Goal: Transaction & Acquisition: Purchase product/service

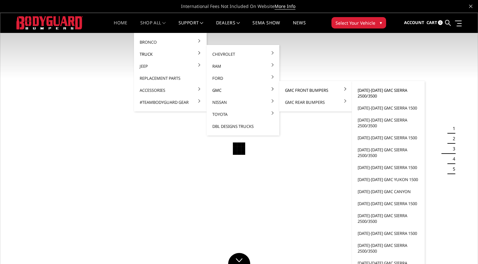
click at [363, 93] on link "[DATE]-[DATE] GMC Sierra 2500/3500" at bounding box center [389, 93] width 68 height 18
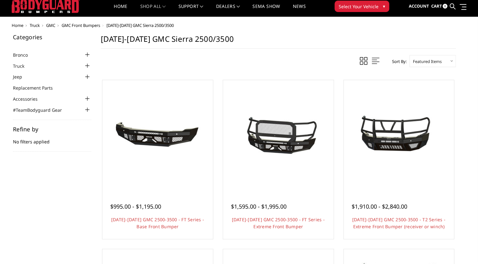
scroll to position [16, 0]
click at [428, 57] on select "Featured Items Newest Items Best Selling A to Z Z to A By Review Price: Ascendi…" at bounding box center [433, 61] width 46 height 12
select select "pricedesc"
click at [410, 55] on select "Featured Items Newest Items Best Selling A to Z Z to A By Review Price: Ascendi…" at bounding box center [433, 61] width 46 height 12
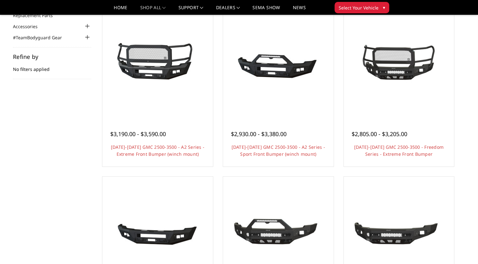
scroll to position [72, 0]
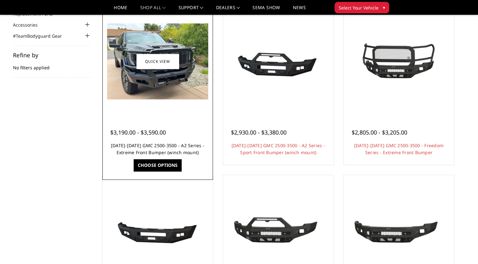
click at [172, 147] on link "2024-2025 GMC 2500-3500 - A2 Series - Extreme Front Bumper (winch mount)" at bounding box center [158, 148] width 94 height 13
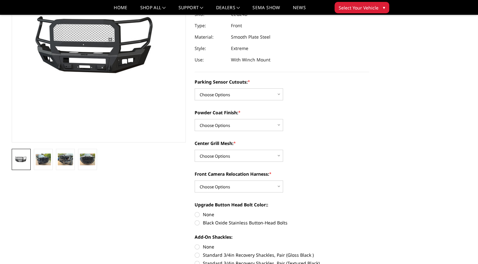
scroll to position [82, 0]
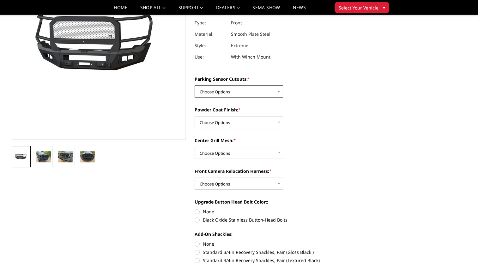
click at [261, 96] on select "Choose Options No - Without Parking Sensor Cutouts Yes - With Parking Sensor Cu…" at bounding box center [239, 91] width 89 height 12
select select "2143"
click at [195, 85] on select "Choose Options No - Without Parking Sensor Cutouts Yes - With Parking Sensor Cu…" at bounding box center [239, 91] width 89 height 12
click at [248, 123] on select "Choose Options Bare Metal Textured Black Powder Coat" at bounding box center [239, 122] width 89 height 12
select select "2145"
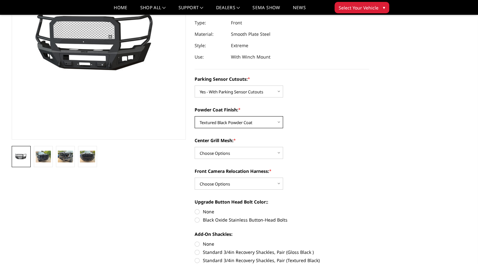
click at [195, 116] on select "Choose Options Bare Metal Textured Black Powder Coat" at bounding box center [239, 122] width 89 height 12
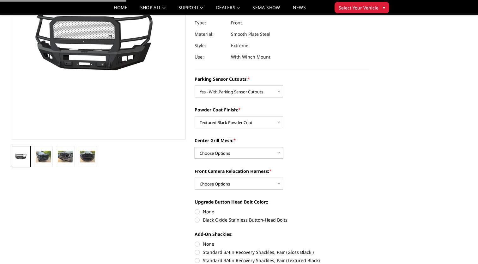
click at [240, 151] on select "Choose Options WITH Center Grill Mesh WITHOUT Center Grill Mesh" at bounding box center [239, 153] width 89 height 12
select select "2146"
click at [195, 147] on select "Choose Options WITH Center Grill Mesh WITHOUT Center Grill Mesh" at bounding box center [239, 153] width 89 height 12
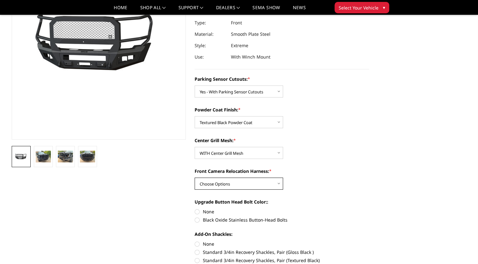
click at [234, 184] on select "Choose Options WITH Front Camera Relocation Harness WITHOUT Front Camera Reloca…" at bounding box center [239, 183] width 89 height 12
select select "2148"
click at [195, 177] on select "Choose Options WITH Front Camera Relocation Harness WITHOUT Front Camera Reloca…" at bounding box center [239, 183] width 89 height 12
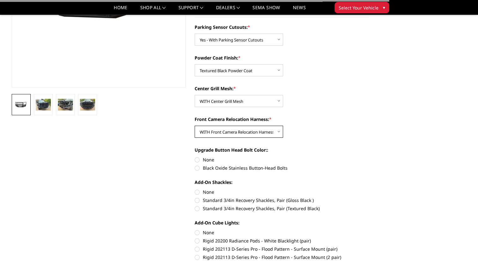
scroll to position [134, 0]
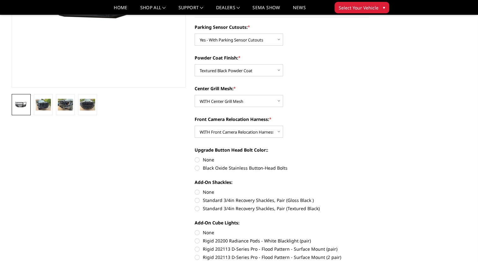
click at [234, 166] on label "Black Oxide Stainless Button-Head Bolts" at bounding box center [282, 167] width 175 height 7
click at [369, 157] on input "Black Oxide Stainless Button-Head Bolts" at bounding box center [369, 156] width 0 height 0
radio input "true"
click at [255, 209] on label "Standard 3/4in Recovery Shackles, Pair (Textured Black)" at bounding box center [282, 208] width 175 height 7
click at [369, 197] on input "Standard 3/4in Recovery Shackles, Pair (Textured Black)" at bounding box center [369, 197] width 0 height 0
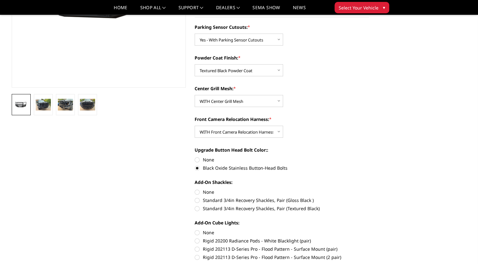
radio input "true"
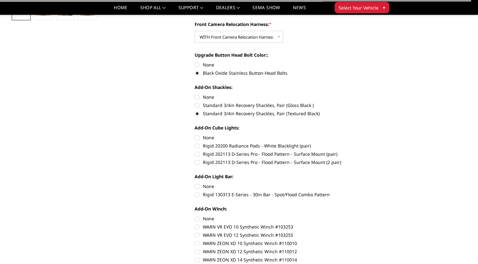
scroll to position [229, 0]
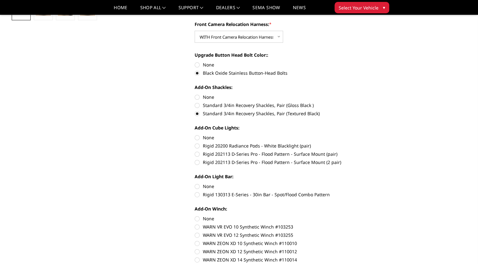
click at [273, 163] on label "Rigid 202113 D-Series Pro - Flood Pattern - Surface Mount (2 pair)" at bounding box center [282, 162] width 175 height 7
click at [369, 151] on input "Rigid 202113 D-Series Pro - Flood Pattern - Surface Mount (2 pair)" at bounding box center [369, 151] width 0 height 0
radio input "true"
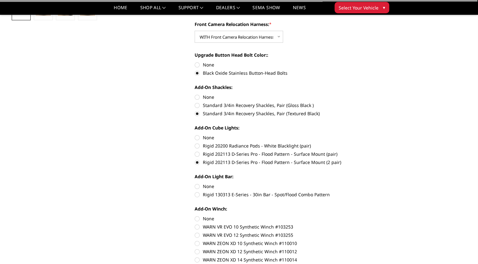
click at [264, 196] on label "Rigid 130313 E-Series - 30in Bar - Spot/Flood Combo Pattern" at bounding box center [282, 194] width 175 height 7
click at [369, 183] on input "Rigid 130313 E-Series - 30in Bar - Spot/Flood Combo Pattern" at bounding box center [369, 183] width 0 height 0
radio input "true"
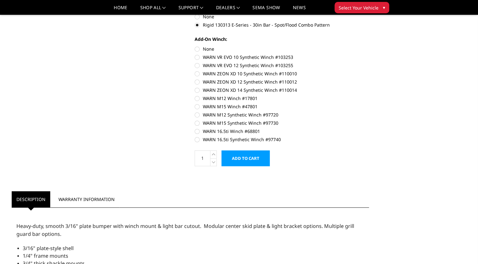
scroll to position [398, 0]
click at [236, 83] on label "WARN ZEON XD 12 Synthetic Winch #110012" at bounding box center [282, 82] width 175 height 7
click at [369, 71] on input "WARN ZEON XD 12 Synthetic Winch #110012" at bounding box center [369, 71] width 0 height 0
radio input "true"
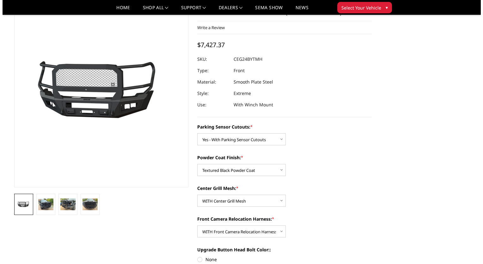
scroll to position [37, 0]
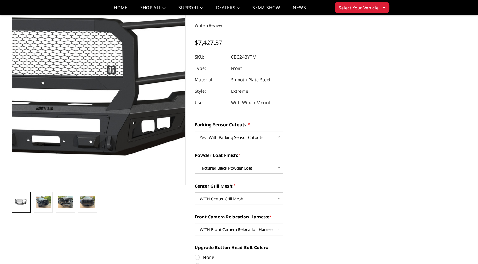
click at [112, 89] on img at bounding box center [81, 90] width 405 height 189
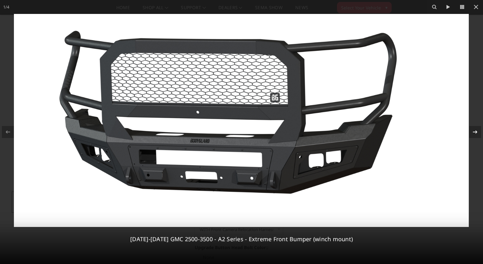
click at [478, 132] on icon at bounding box center [475, 132] width 8 height 8
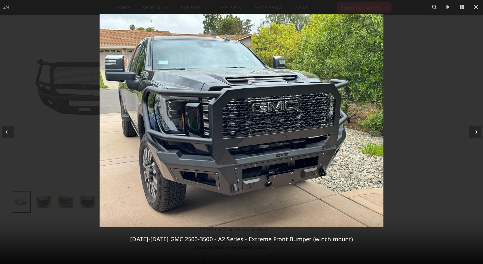
click at [478, 132] on div "2 / 4 2024-2025 GMC 2500-3500 - A2 Series - Extreme Front Bumper (winch mount)" at bounding box center [241, 132] width 483 height 264
click at [474, 133] on icon at bounding box center [475, 132] width 8 height 8
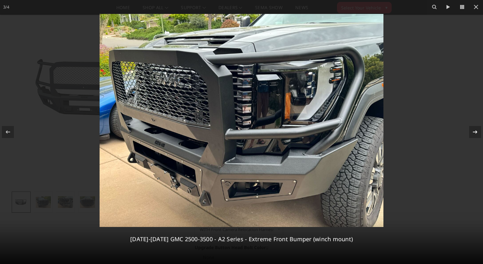
click at [474, 133] on icon at bounding box center [475, 132] width 8 height 8
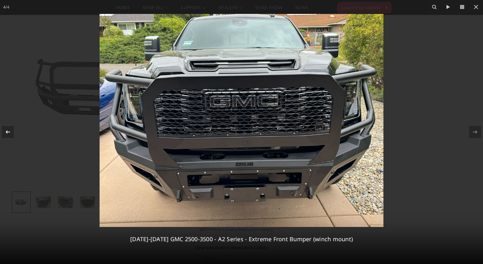
click at [5, 133] on icon at bounding box center [8, 132] width 8 height 8
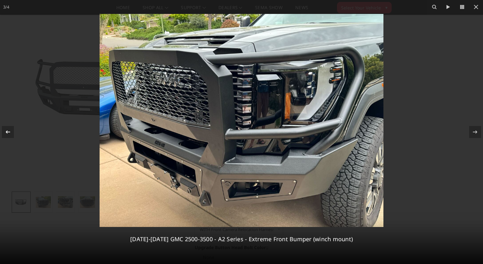
click at [5, 133] on icon at bounding box center [8, 132] width 8 height 8
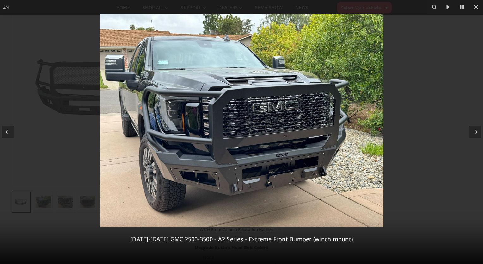
click at [175, 119] on img at bounding box center [242, 120] width 284 height 213
